Goal: Communication & Community: Answer question/provide support

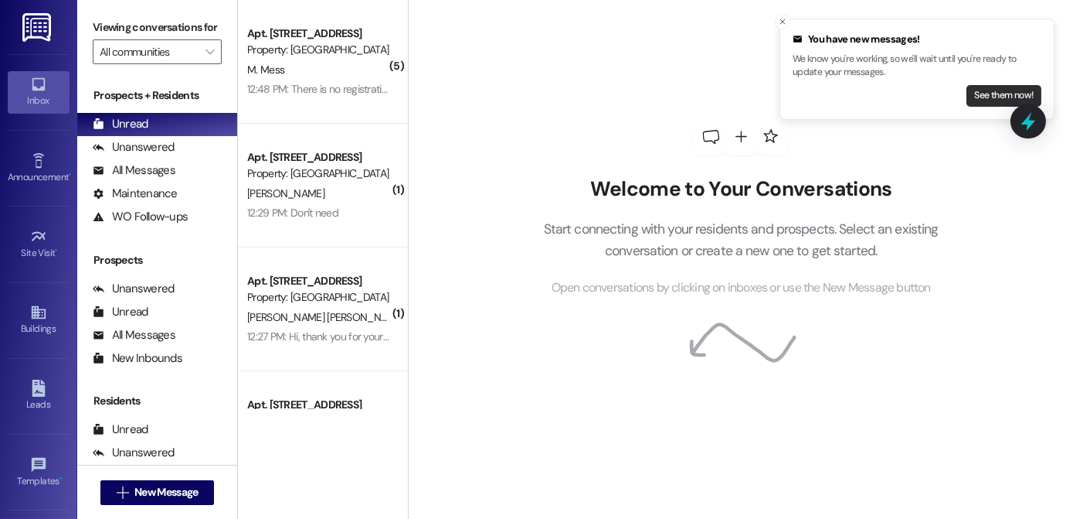
click at [996, 94] on button "See them now!" at bounding box center [1004, 96] width 75 height 22
click at [995, 99] on button "See them now!" at bounding box center [1004, 96] width 75 height 22
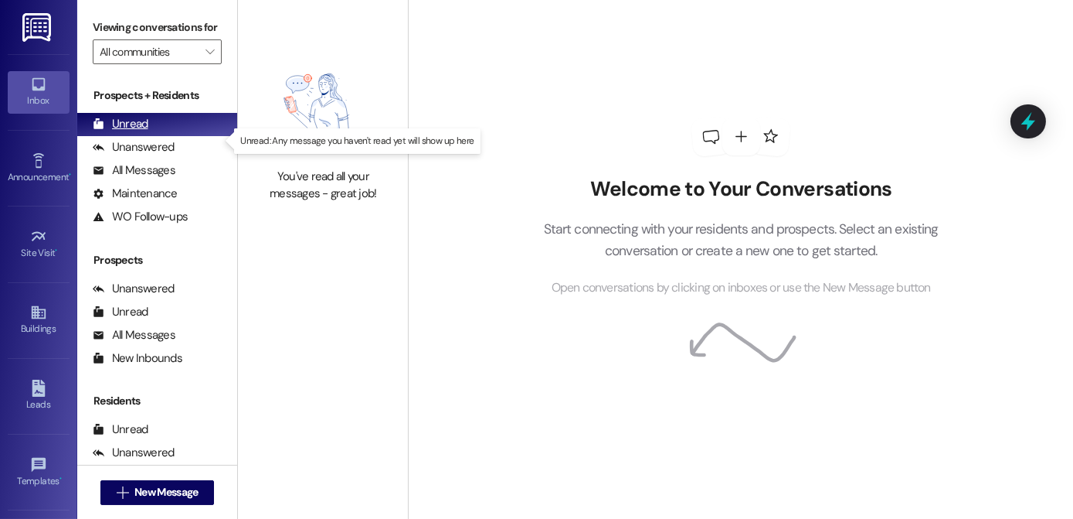
click at [128, 132] on div "Unread" at bounding box center [121, 124] width 56 height 16
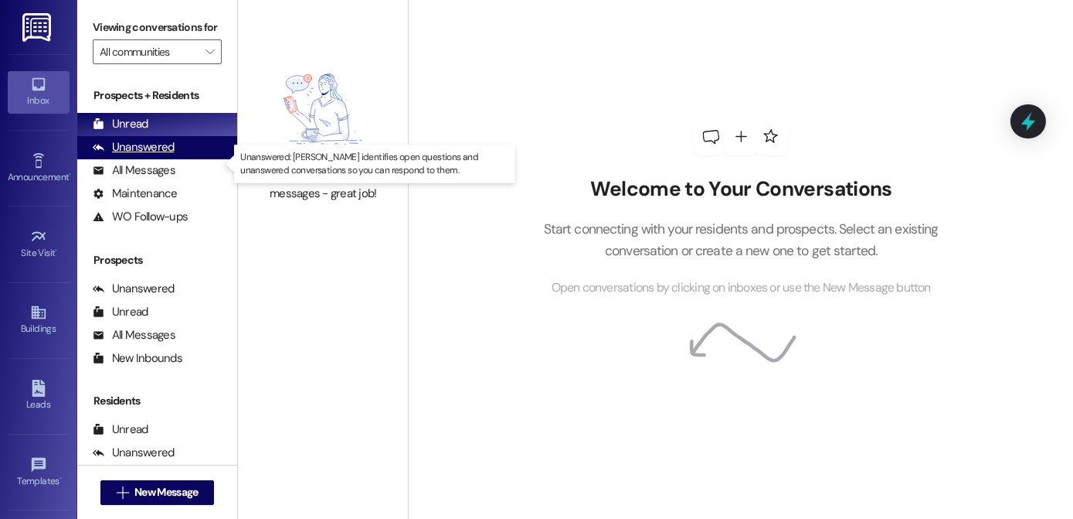
click at [142, 155] on div "Unanswered" at bounding box center [134, 147] width 82 height 16
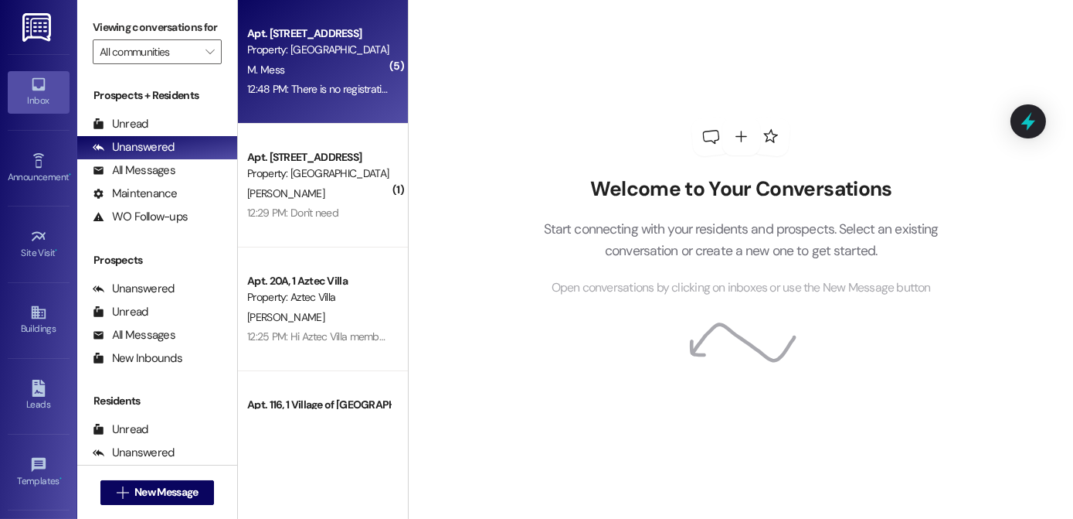
click at [328, 75] on div "M. Mess" at bounding box center [319, 69] width 146 height 19
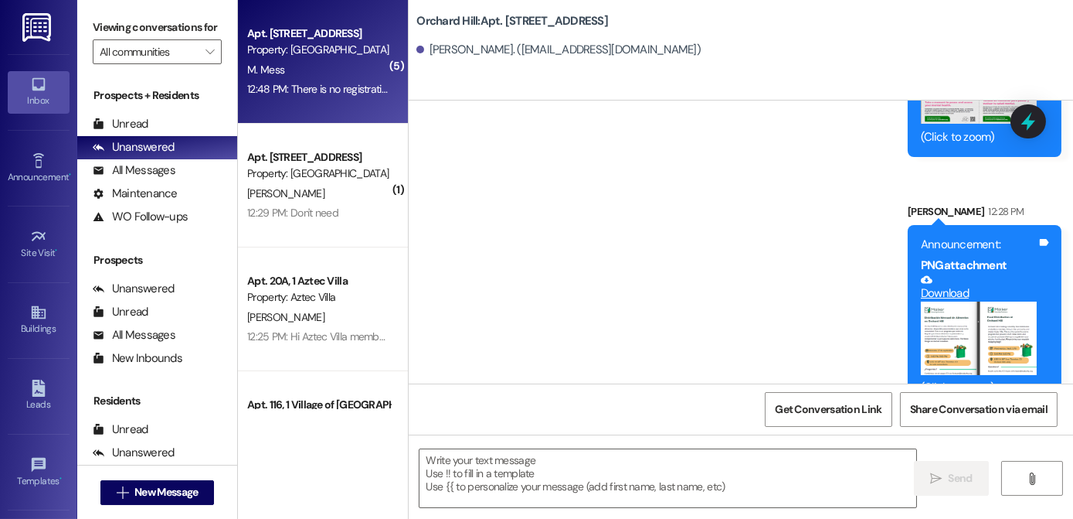
scroll to position [10525, 0]
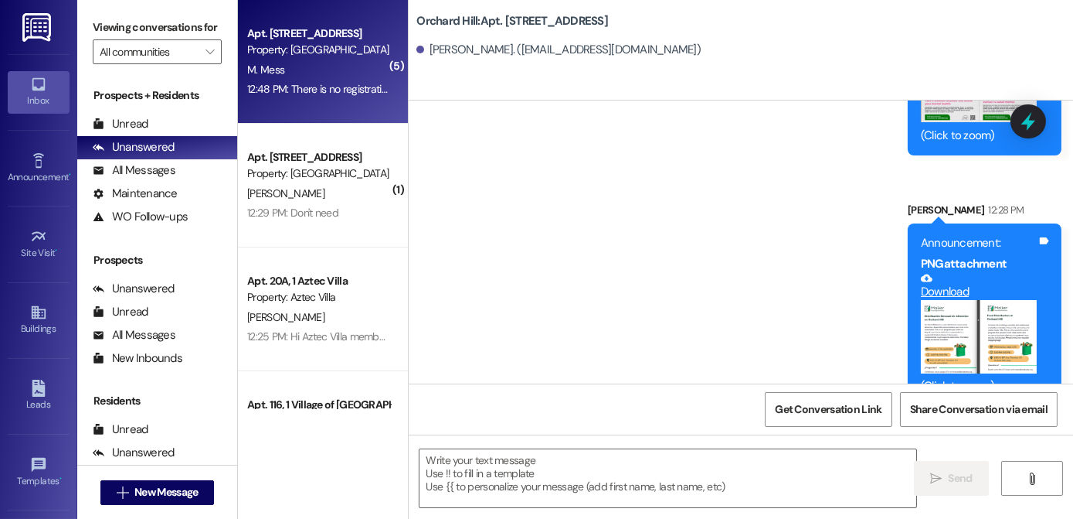
click at [981, 300] on button "Zoom image" at bounding box center [979, 336] width 116 height 73
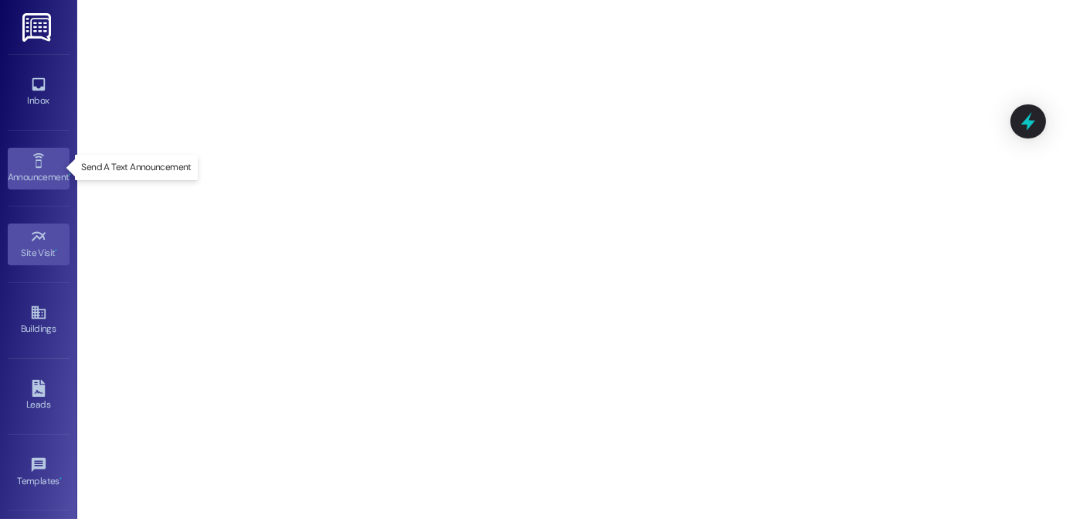
click at [60, 170] on div "Announcement •" at bounding box center [38, 176] width 77 height 15
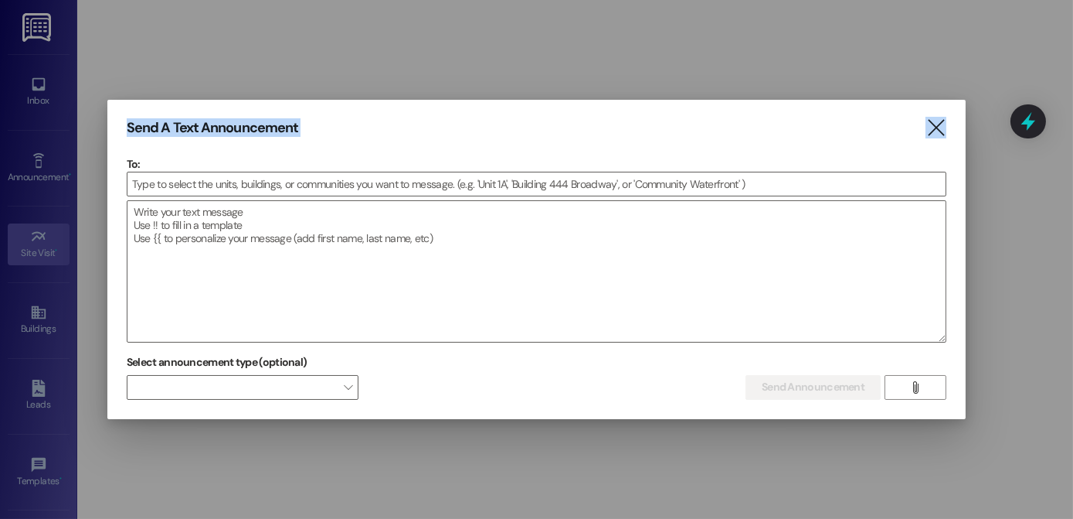
click at [940, 110] on div "Send A Text Announcement  To:  Drop image file here Select announcement type …" at bounding box center [536, 259] width 1073 height 519
drag, startPoint x: 940, startPoint y: 110, endPoint x: 934, endPoint y: 138, distance: 29.3
click at [934, 136] on icon "" at bounding box center [936, 128] width 21 height 16
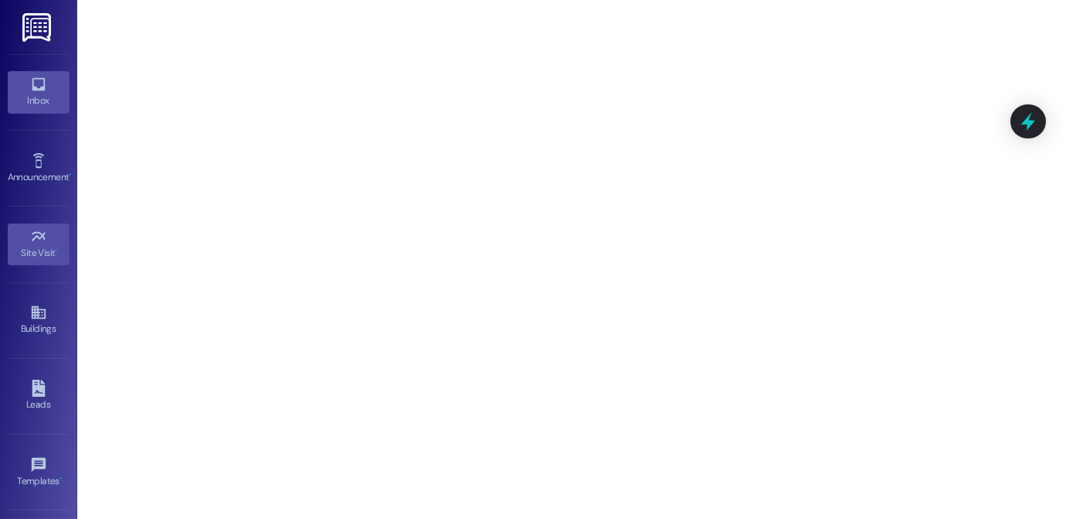
click at [36, 97] on div "Inbox" at bounding box center [38, 100] width 77 height 15
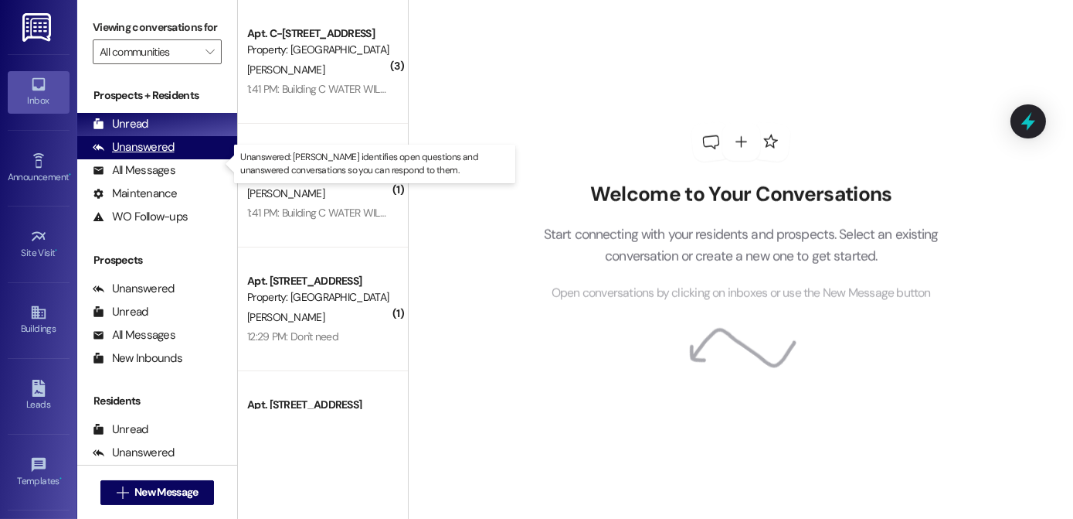
click at [138, 155] on div "Unanswered" at bounding box center [134, 147] width 82 height 16
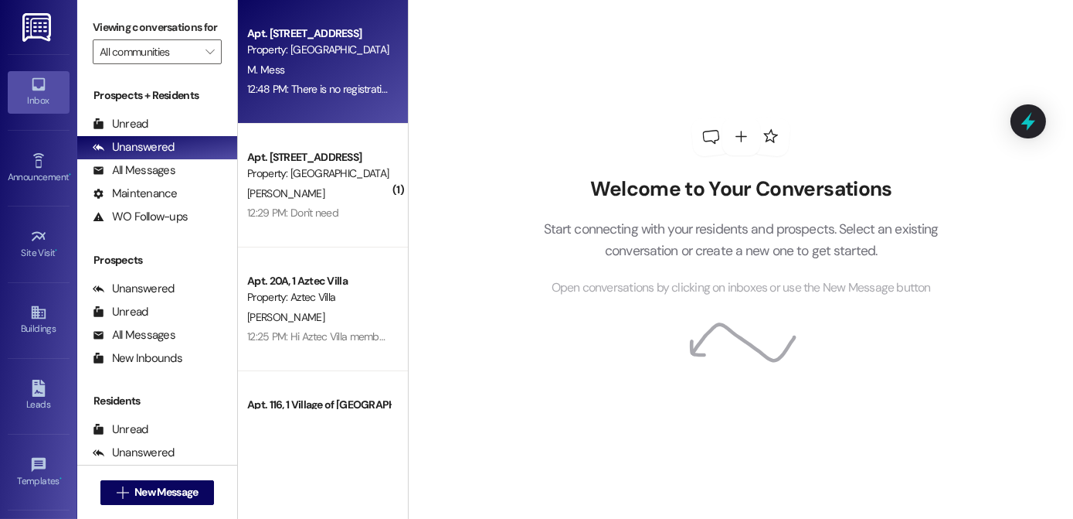
click at [291, 44] on div "Property: [GEOGRAPHIC_DATA]" at bounding box center [318, 50] width 143 height 16
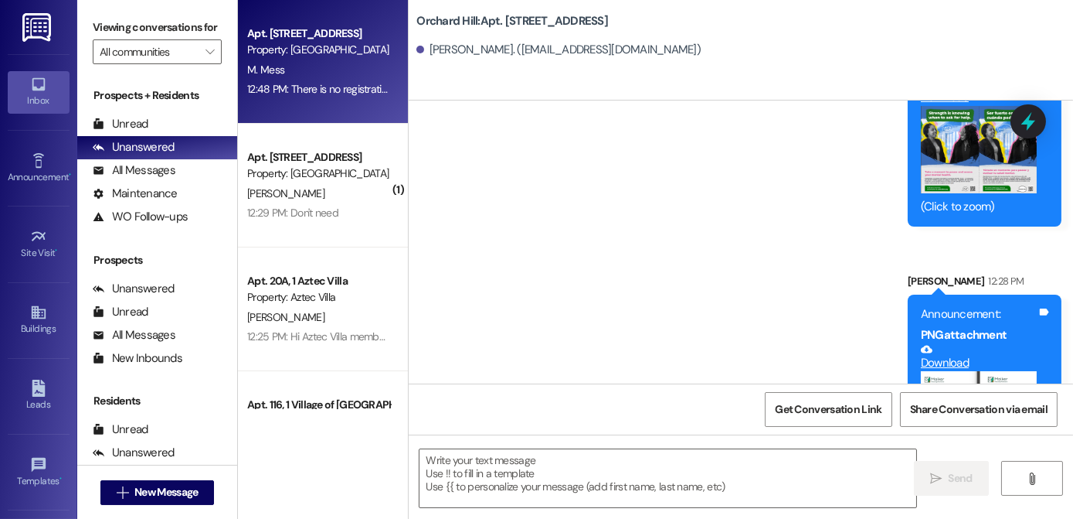
scroll to position [10525, 0]
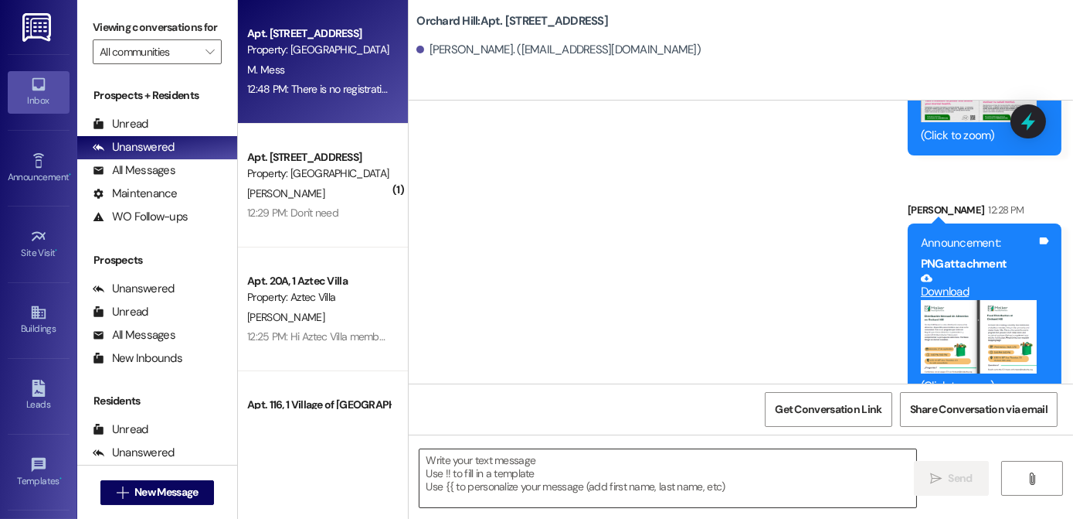
click at [536, 473] on textarea at bounding box center [668, 478] width 497 height 58
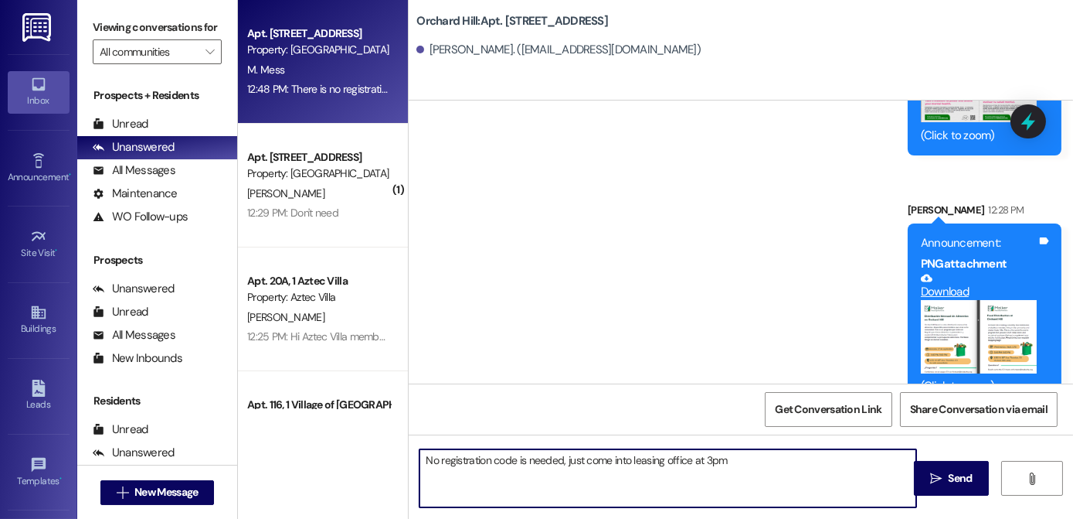
type textarea "No registration code is needed, just come into leasing office at 3pm."
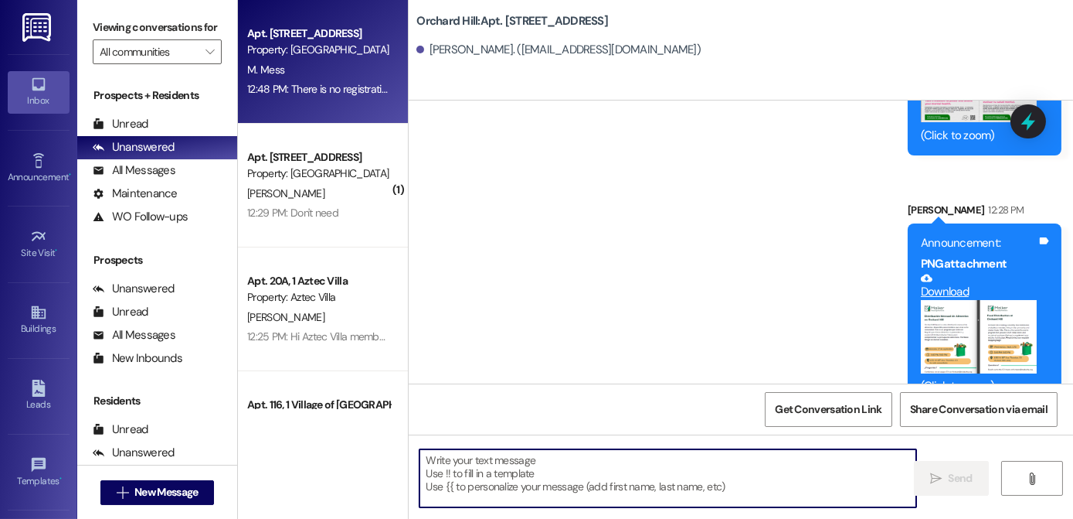
scroll to position [10524, 0]
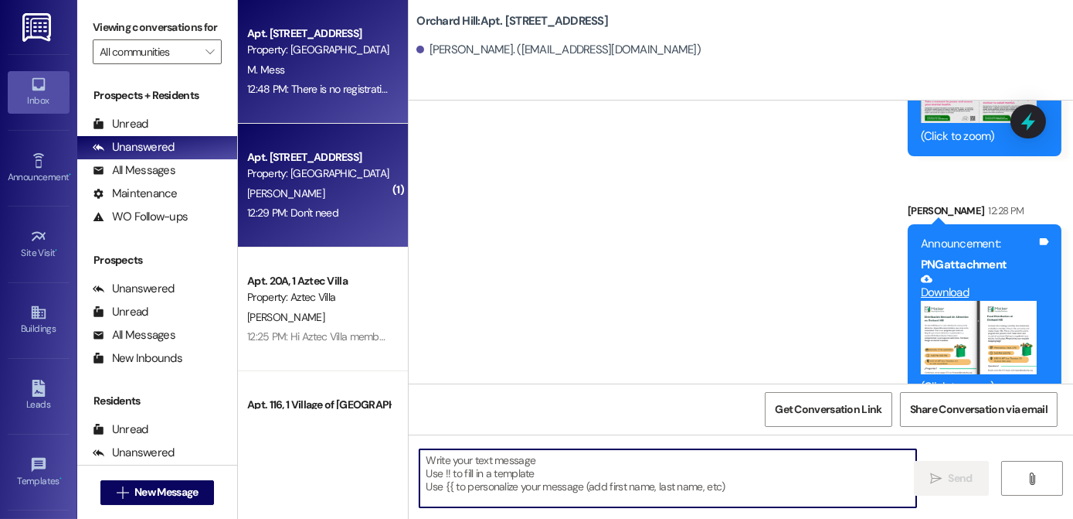
click at [324, 198] on div "[PERSON_NAME]" at bounding box center [319, 193] width 146 height 19
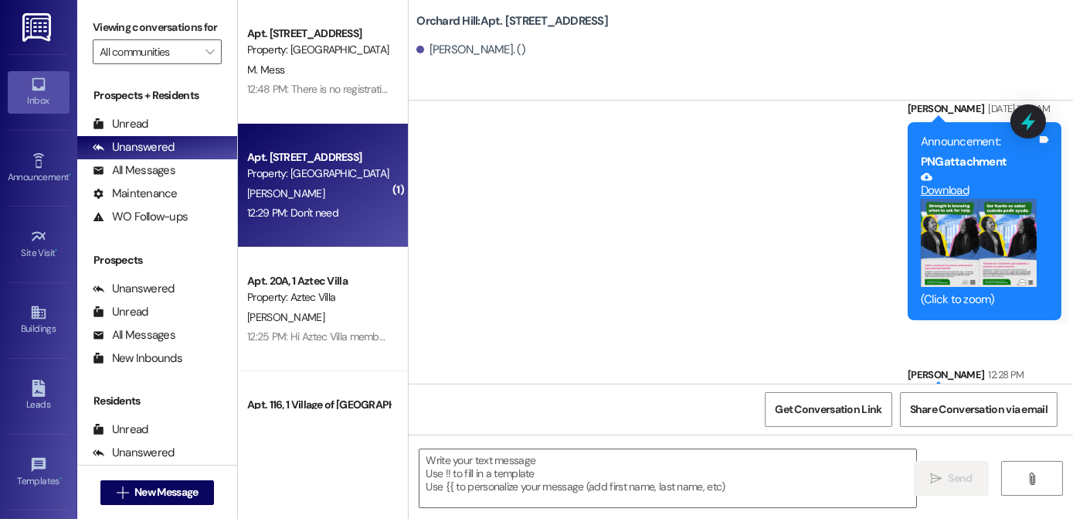
scroll to position [21760, 0]
click at [500, 468] on textarea at bounding box center [668, 478] width 497 height 58
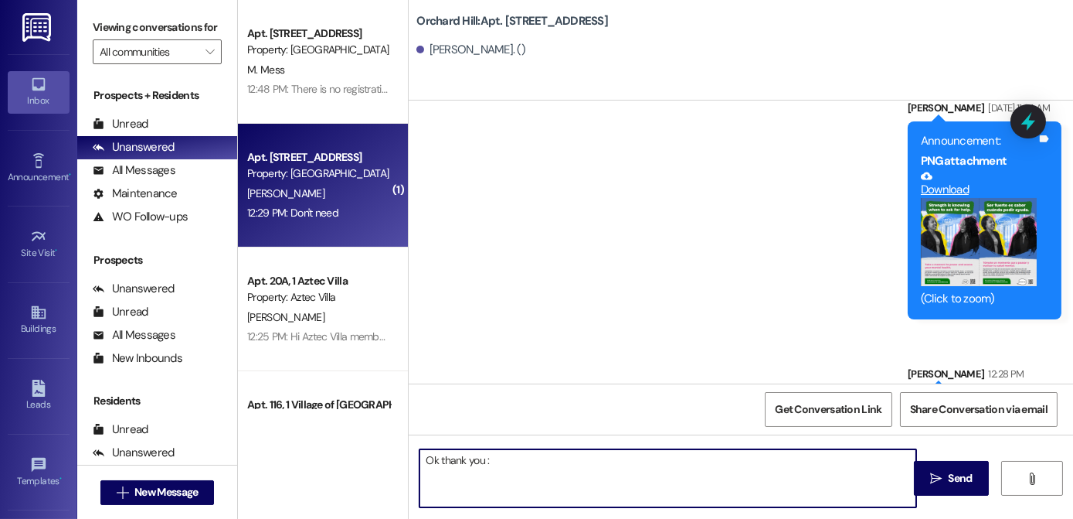
type textarea "Ok thank you :)"
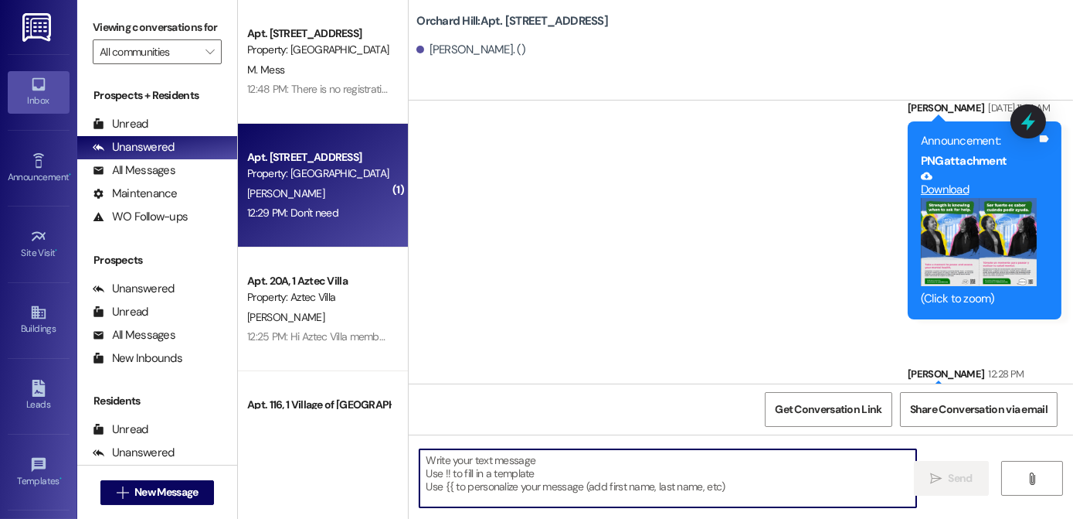
scroll to position [21759, 0]
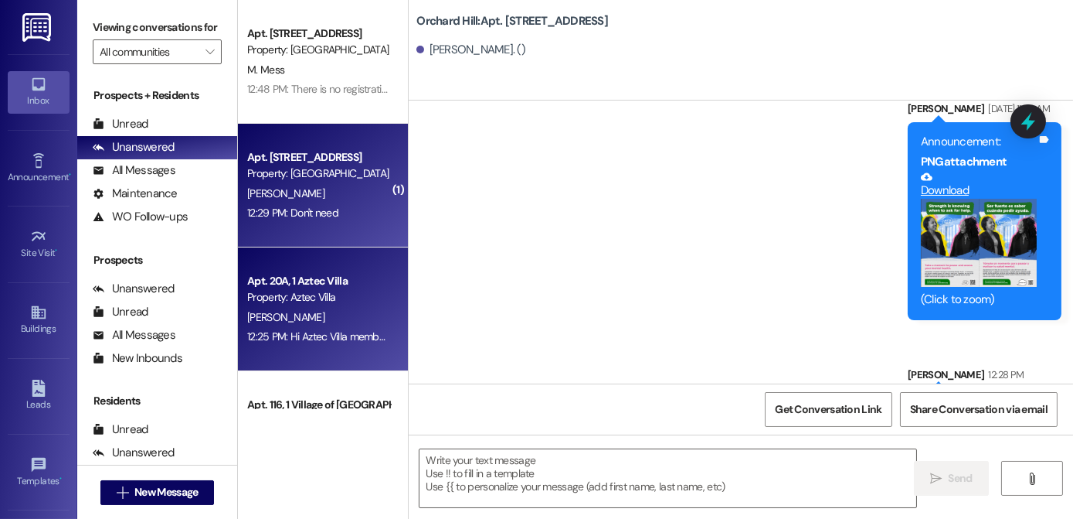
click at [301, 275] on div "Apt. 20A, 1 Aztec Villa" at bounding box center [318, 281] width 143 height 16
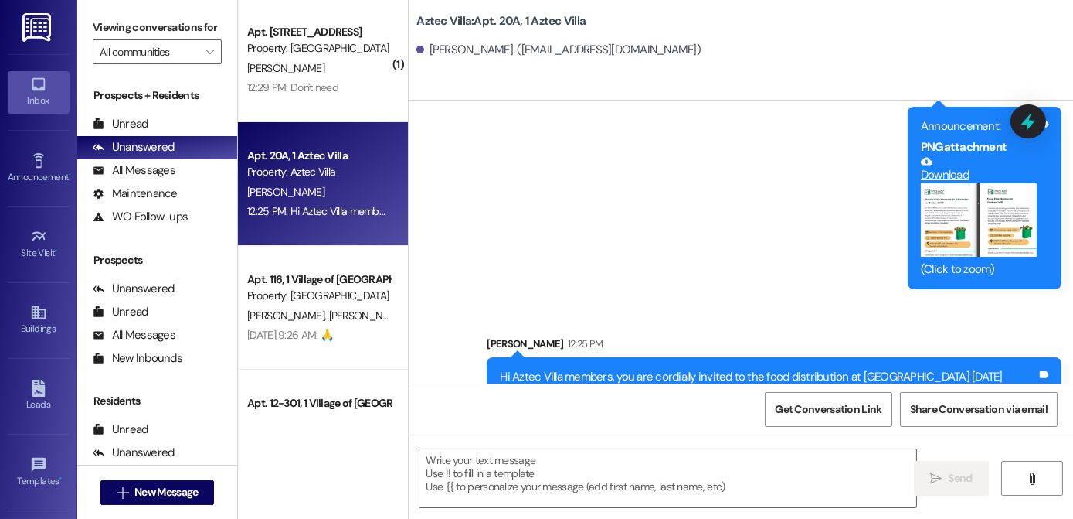
scroll to position [140, 0]
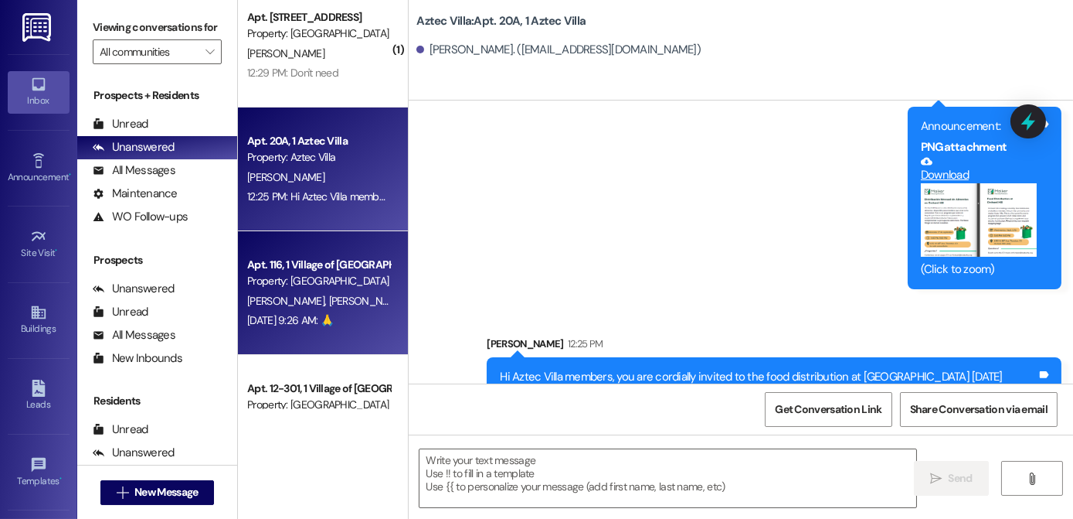
click at [301, 273] on div "Property: [GEOGRAPHIC_DATA]" at bounding box center [318, 281] width 143 height 16
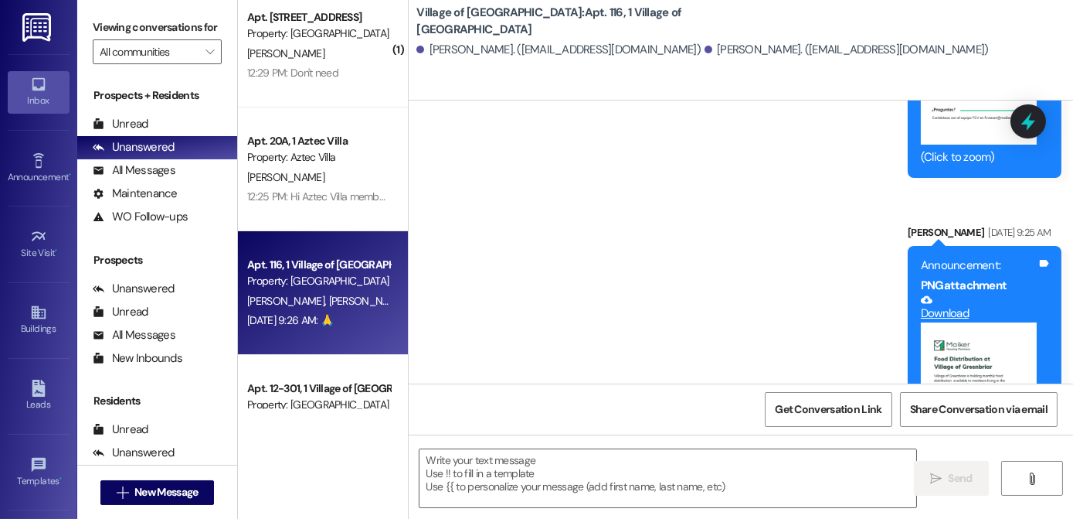
scroll to position [45868, 0]
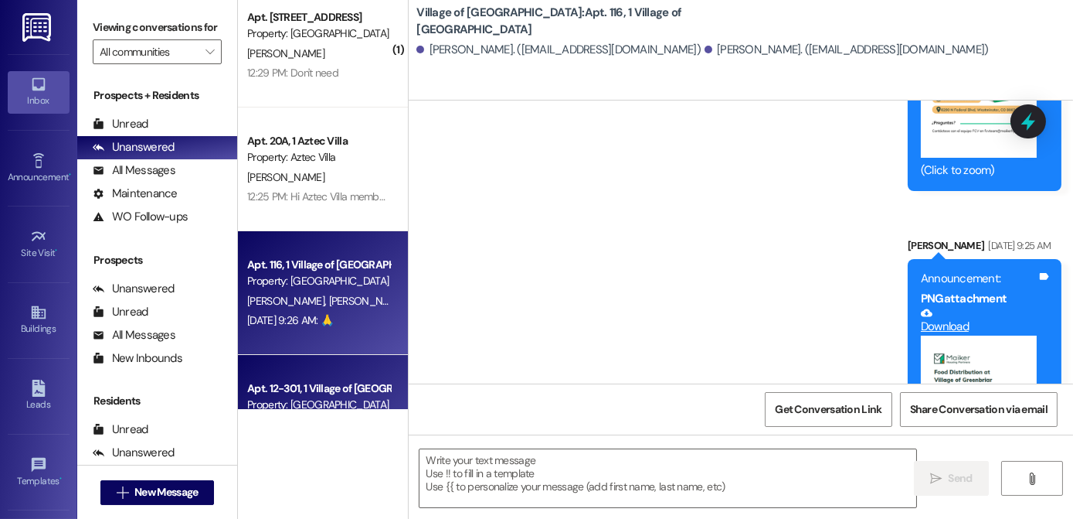
click at [372, 380] on div "Apt. 12-301, 1 Village of [GEOGRAPHIC_DATA]" at bounding box center [318, 388] width 143 height 16
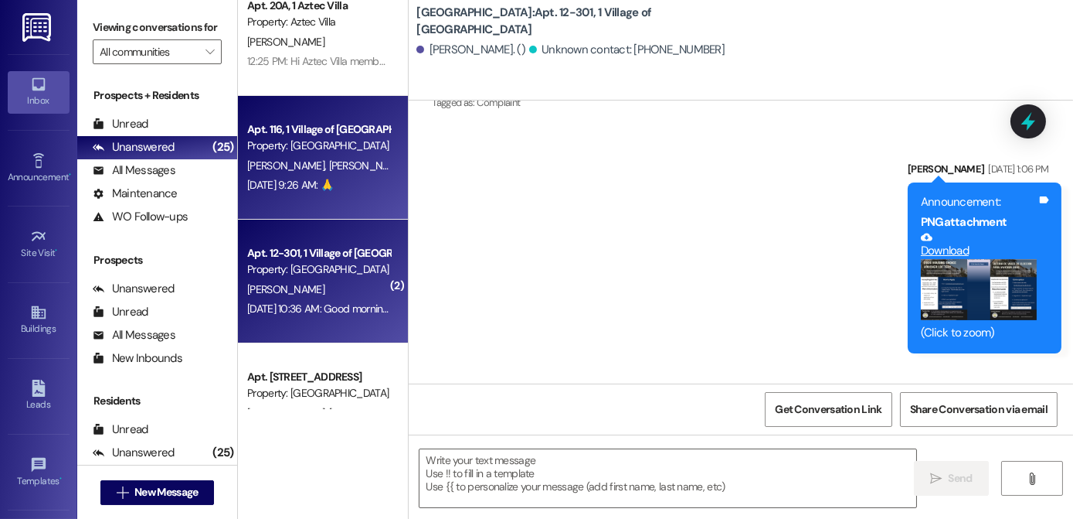
scroll to position [281, 0]
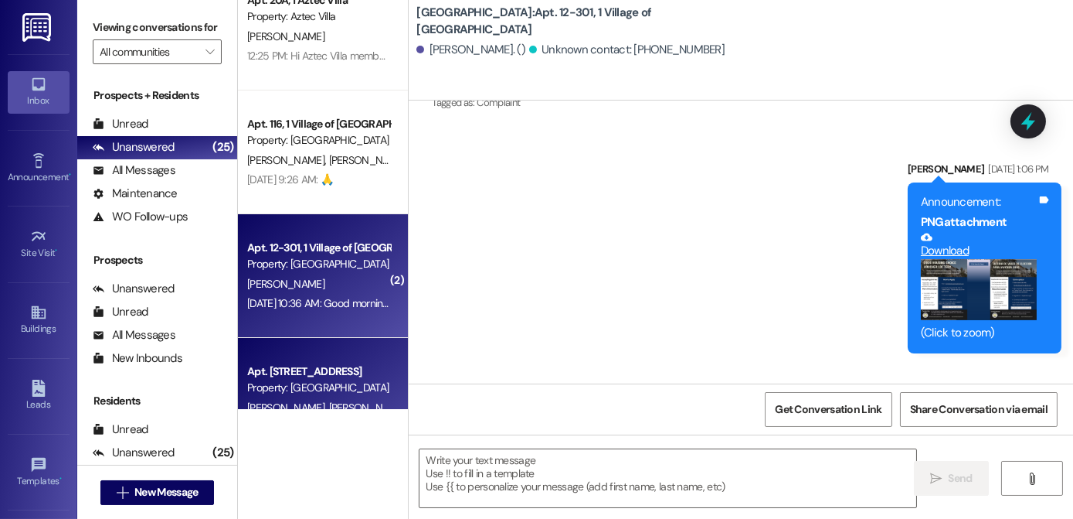
click at [354, 380] on div "Property: [GEOGRAPHIC_DATA]" at bounding box center [318, 387] width 143 height 16
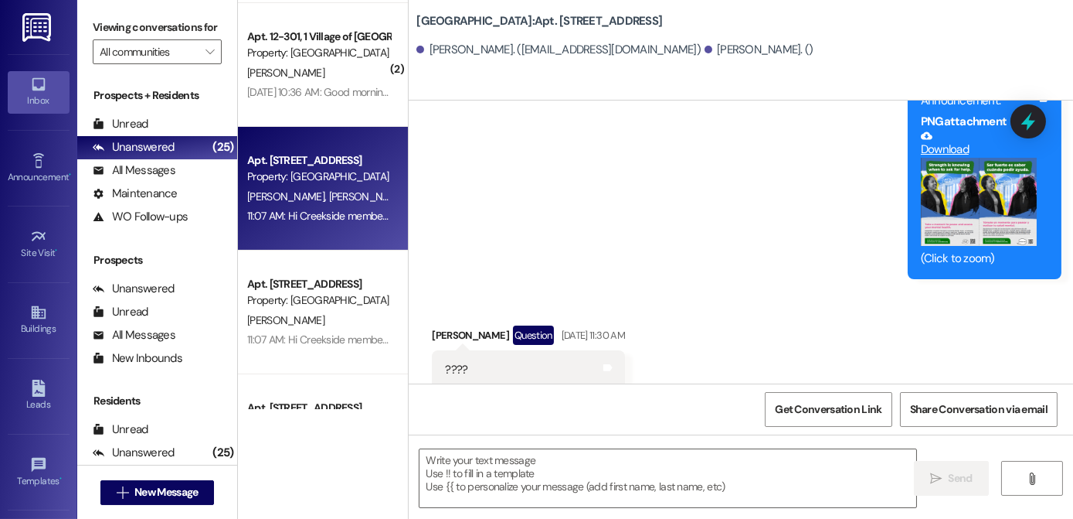
scroll to position [49914, 0]
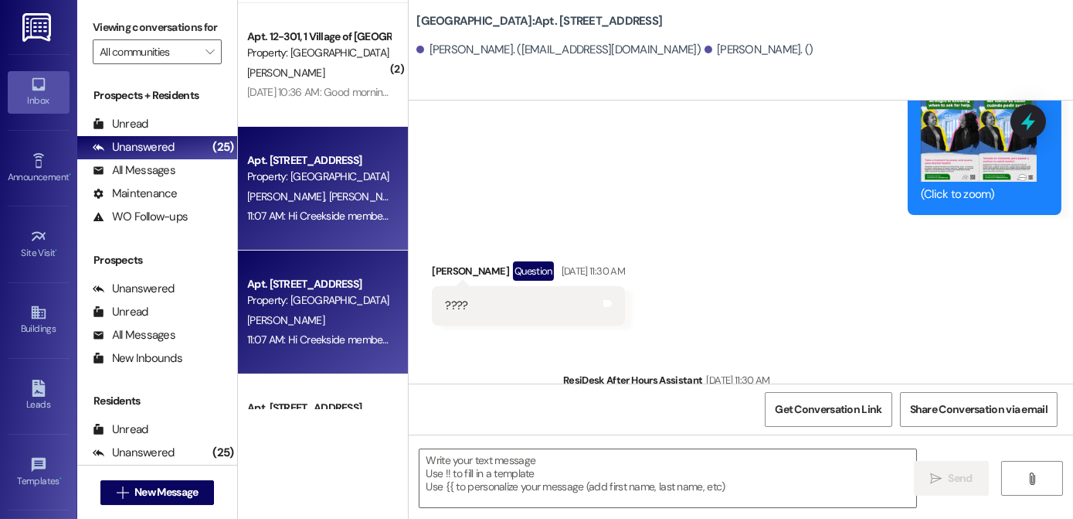
click at [359, 294] on div "Property: [GEOGRAPHIC_DATA]" at bounding box center [318, 300] width 143 height 16
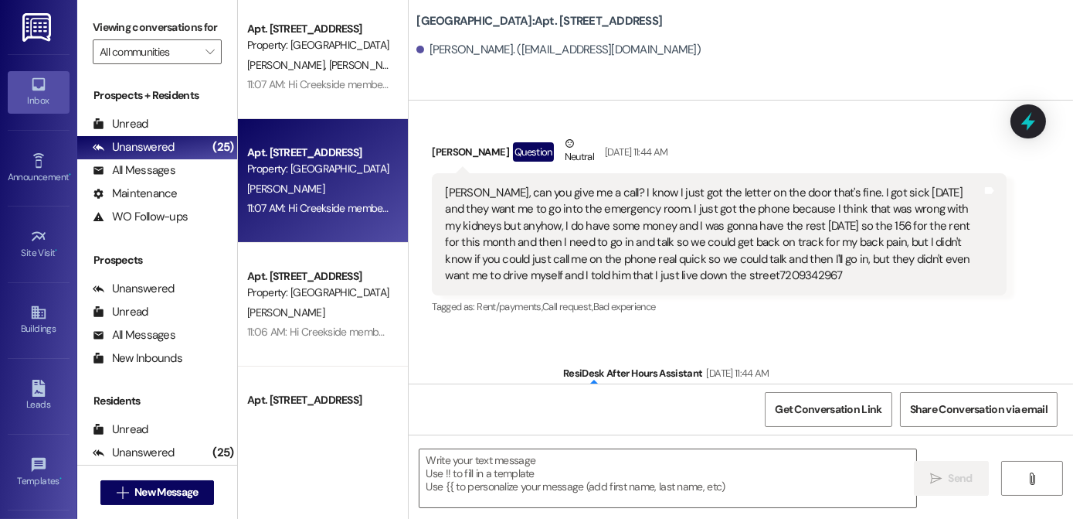
scroll to position [632, 0]
